Goal: Task Accomplishment & Management: Manage account settings

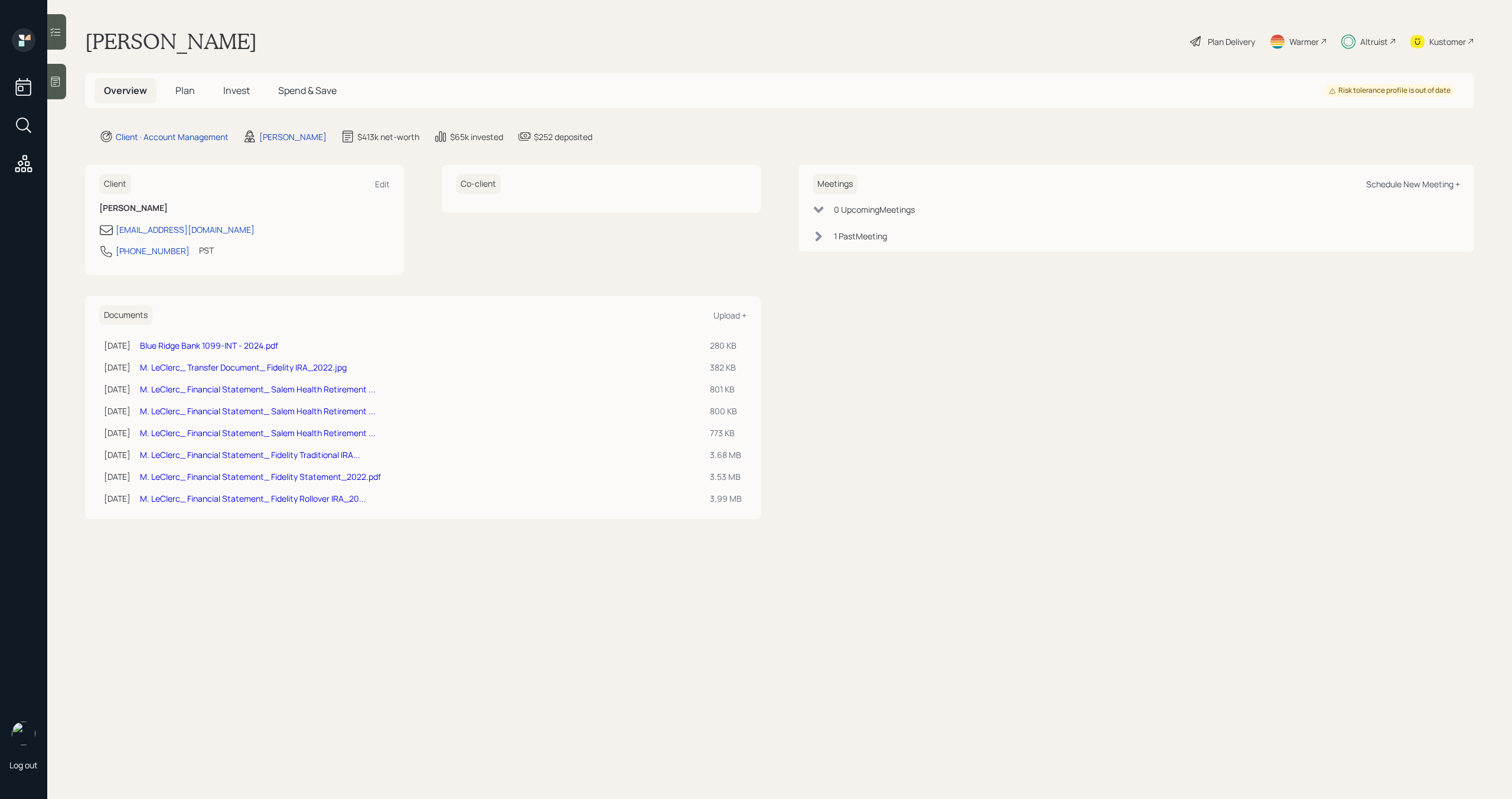
click at [1403, 189] on div "Schedule New Meeting +" at bounding box center [1412, 184] width 94 height 11
select select "bffa7908-1b2a-4c79-9bb6-f0ec9aed22d3"
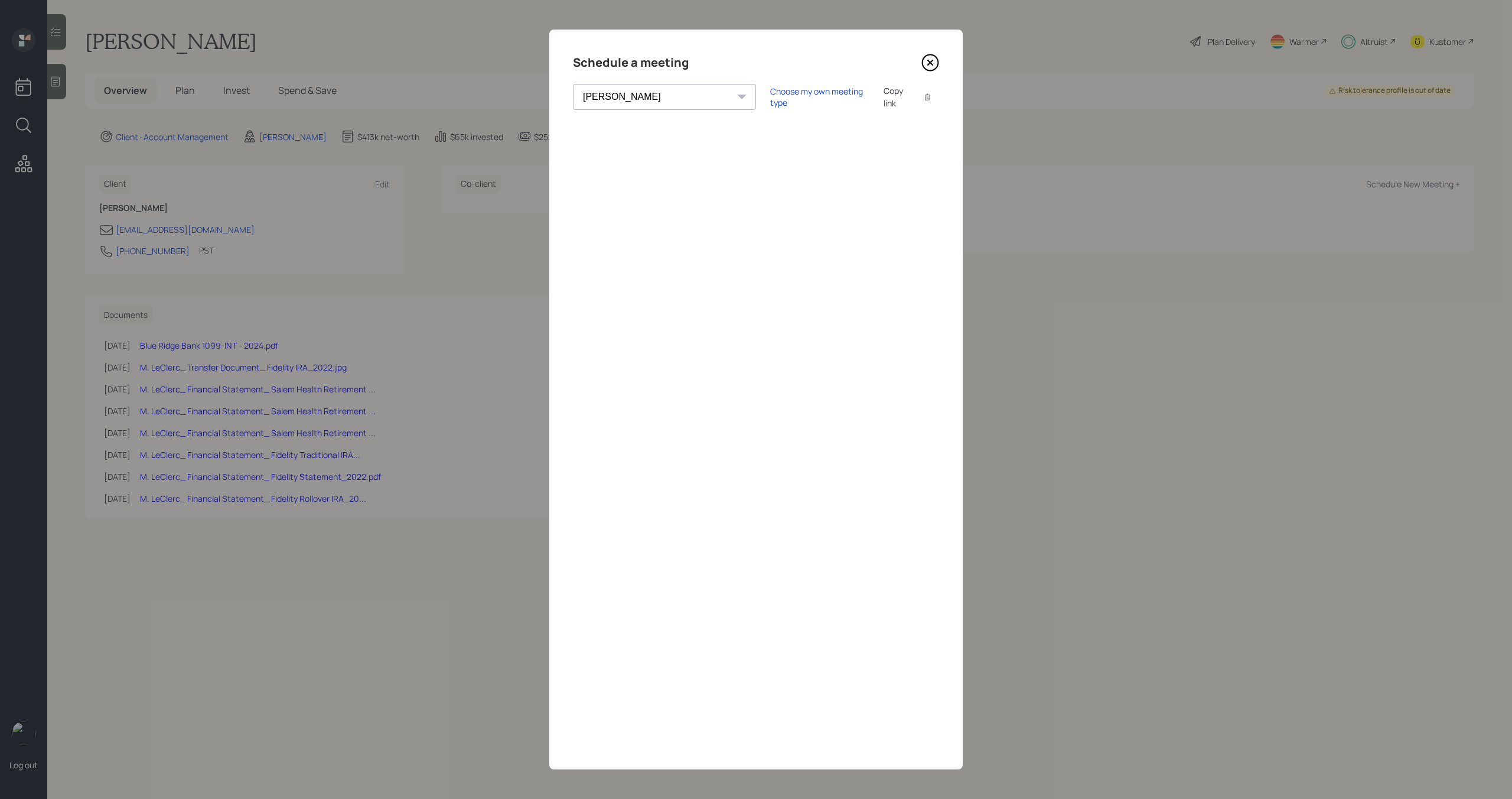
click at [932, 64] on icon at bounding box center [930, 63] width 18 height 18
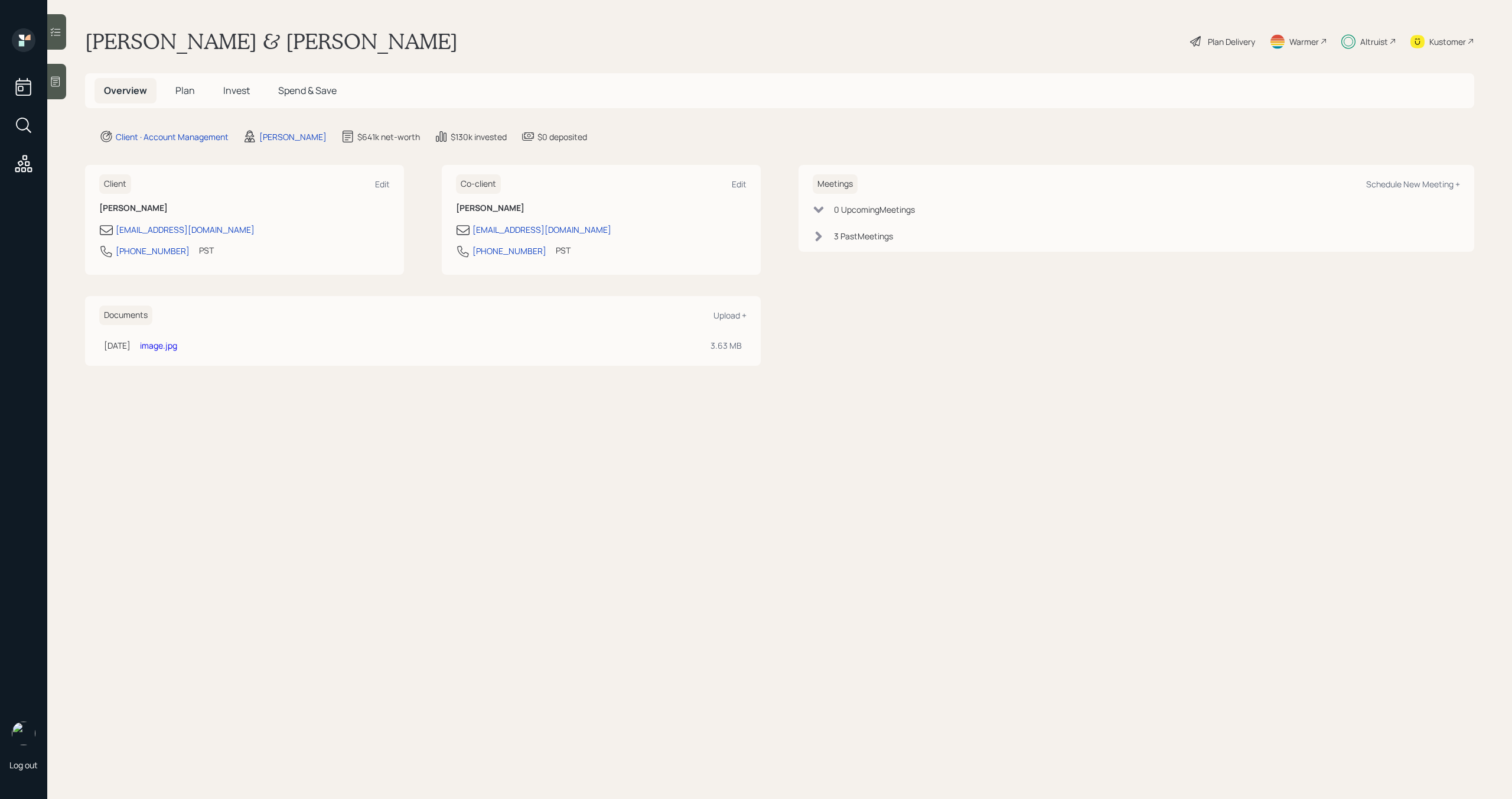
click at [239, 90] on span "Invest" at bounding box center [236, 90] width 27 height 13
